Goal: Transaction & Acquisition: Purchase product/service

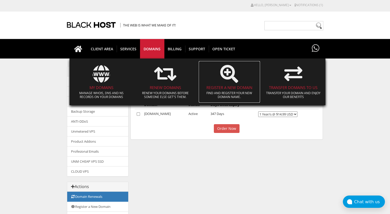
click at [227, 83] on span at bounding box center [229, 73] width 56 height 23
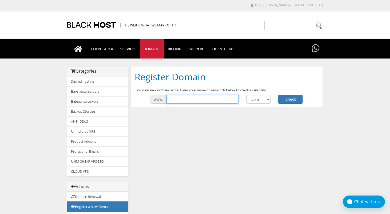
click at [210, 99] on input "text" at bounding box center [202, 99] width 72 height 9
type input "bradyconsulting"
click at [286, 104] on div "Register Domain Find your new domain name. Enter your name or keywords below to…" at bounding box center [226, 87] width 192 height 42
click at [294, 96] on button "Check" at bounding box center [290, 99] width 24 height 9
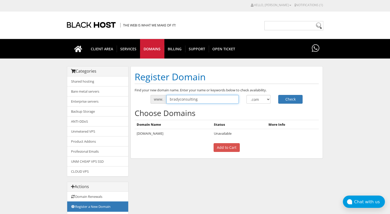
click at [178, 100] on input "bradyconsulting" at bounding box center [202, 99] width 72 height 9
drag, startPoint x: 178, startPoint y: 100, endPoint x: 209, endPoint y: 97, distance: 30.9
click at [209, 97] on input "bradyconsulting" at bounding box center [202, 99] width 72 height 9
click at [178, 98] on input "bradyservices" at bounding box center [202, 99] width 72 height 9
type input "bradyprofessionalservices"
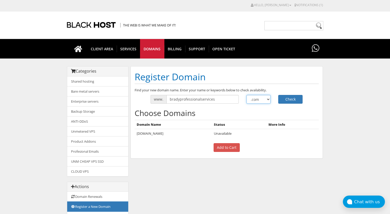
click at [265, 101] on select ".com .net .org .us .info .biz" at bounding box center [258, 99] width 24 height 9
select select ".agency"
click at [246, 95] on select ".com .net .org .us .info .biz" at bounding box center [258, 99] width 24 height 9
drag, startPoint x: 224, startPoint y: 99, endPoint x: 199, endPoint y: 101, distance: 24.1
click at [199, 101] on input "bradyprofessionalservices" at bounding box center [202, 99] width 72 height 9
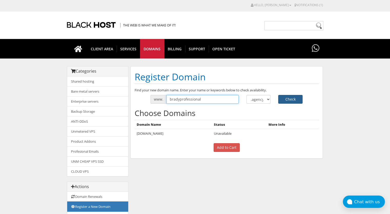
type input "bradyprofessional"
click at [294, 97] on button "Check" at bounding box center [290, 99] width 24 height 9
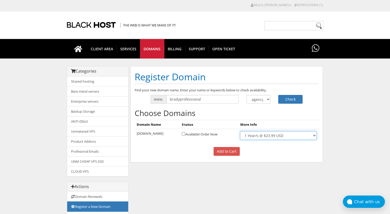
click at [312, 135] on select "1 Year/s @ $23.99 USD" at bounding box center [278, 135] width 76 height 9
click at [185, 133] on input "checkbox" at bounding box center [183, 133] width 3 height 3
checkbox input "true"
click at [234, 153] on input "Add to Cart" at bounding box center [227, 151] width 26 height 9
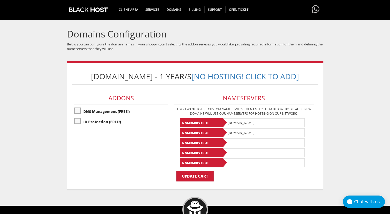
scroll to position [37, 0]
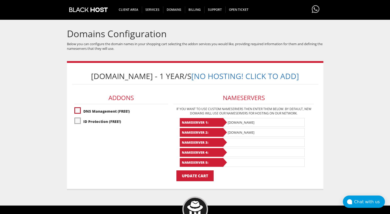
click at [77, 116] on label"] "DNS Management (FREE!)" at bounding box center [121, 111] width 94 height 9
checkbox input "true"
click at [78, 126] on label"] "ID Protection (FREE!)" at bounding box center [121, 121] width 94 height 9
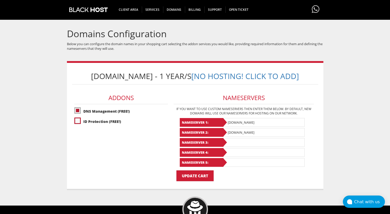
checkbox input "true"
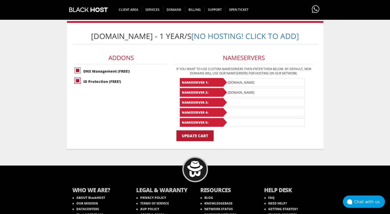
scroll to position [77, 0]
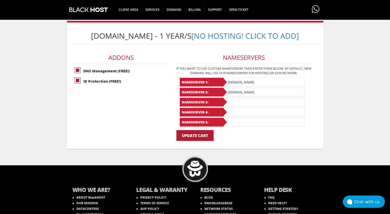
click at [195, 141] on input "Update Cart" at bounding box center [194, 135] width 37 height 11
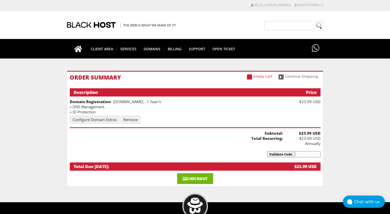
click at [189, 174] on link "Checkout" at bounding box center [195, 178] width 36 height 11
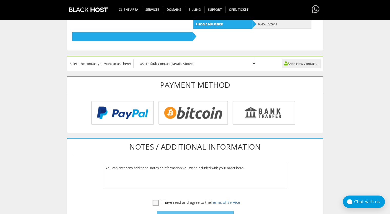
scroll to position [182, 0]
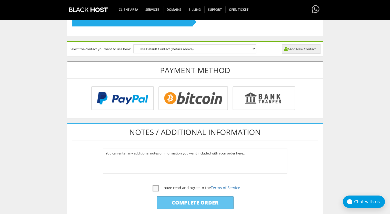
click at [153, 106] on input "radio" at bounding box center [122, 99] width 63 height 24
radio input "true"
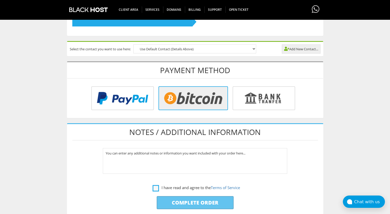
click at [154, 189] on label "I have read and agree to the Terms of Service" at bounding box center [196, 187] width 87 height 6
checkbox input "true"
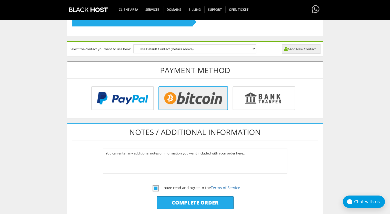
click at [199, 200] on input "Complete Order" at bounding box center [195, 202] width 77 height 13
type input "Please Wait..."
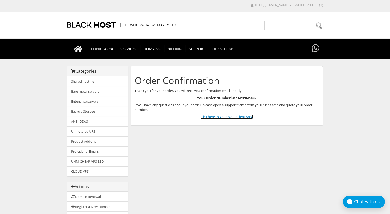
click at [224, 114] on link "Click here to go to your Client Area" at bounding box center [226, 116] width 53 height 5
